Goal: Navigation & Orientation: Find specific page/section

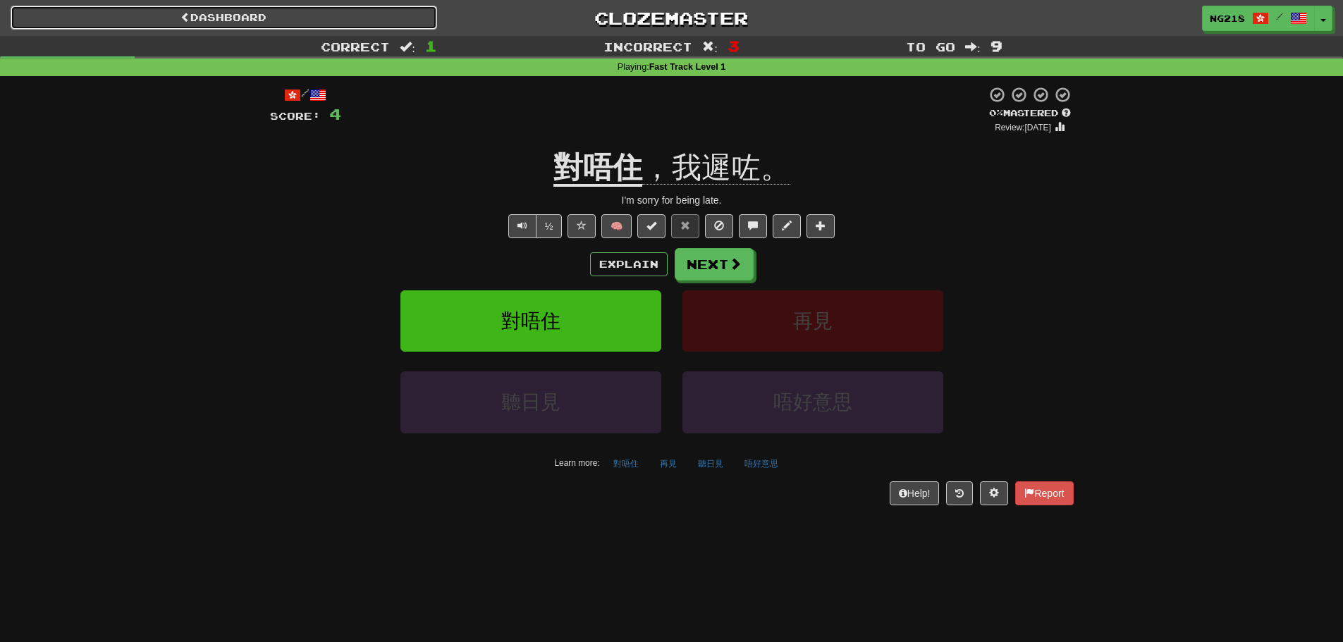
click at [324, 14] on link "Dashboard" at bounding box center [224, 18] width 426 height 24
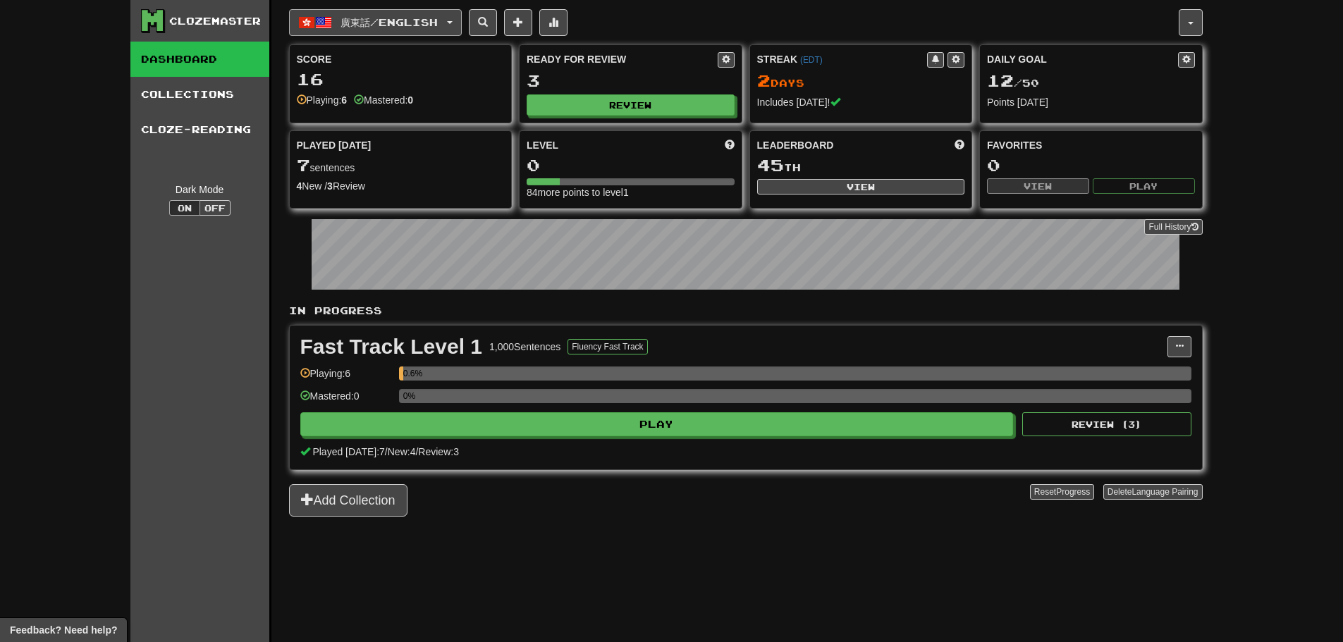
click at [436, 27] on span "廣東話 / English" at bounding box center [388, 22] width 97 height 12
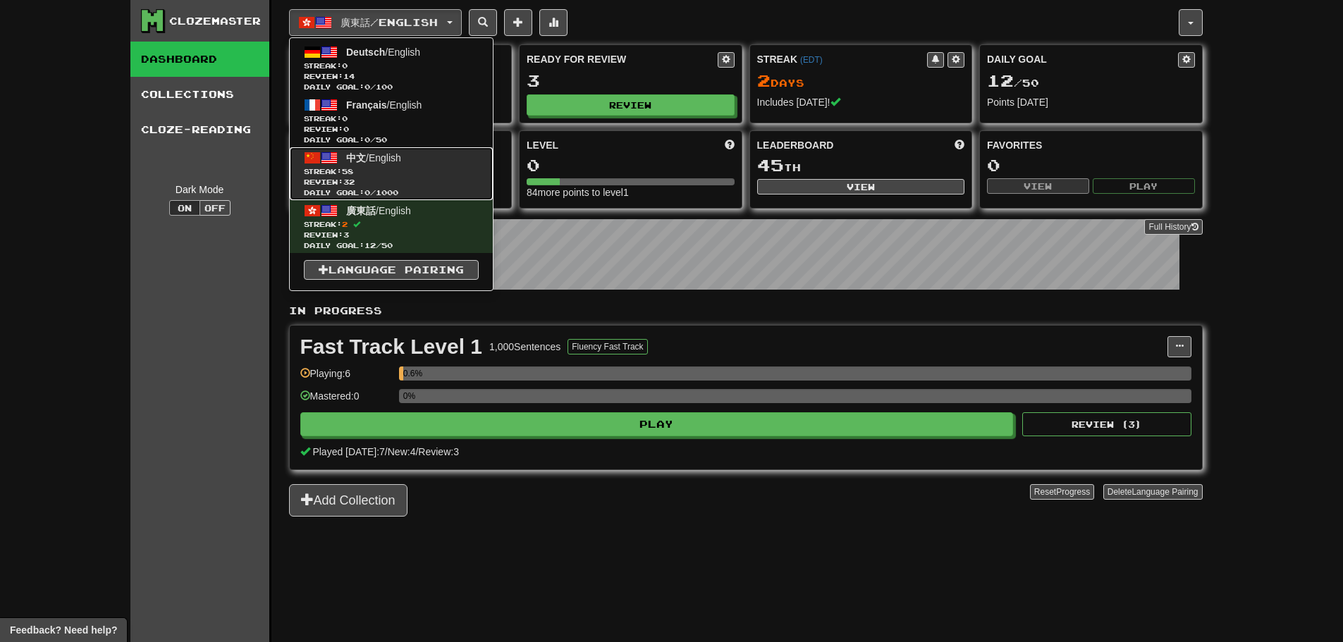
click at [367, 170] on span "Streak: 58" at bounding box center [391, 171] width 175 height 11
